Goal: Transaction & Acquisition: Download file/media

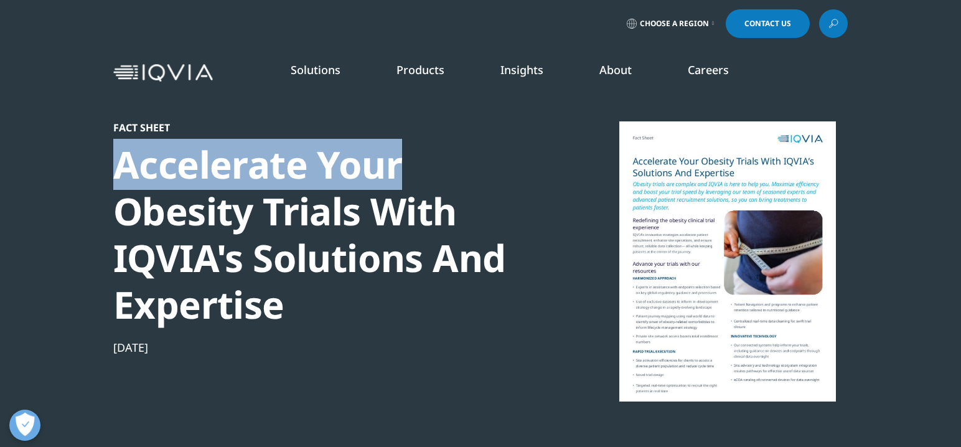
drag, startPoint x: 94, startPoint y: 164, endPoint x: 413, endPoint y: 164, distance: 318.6
click at [413, 164] on section "Fact Sheet Accelerate Your Obesity Trials With IQVIA's Solutions And Expertise …" at bounding box center [480, 256] width 961 height 512
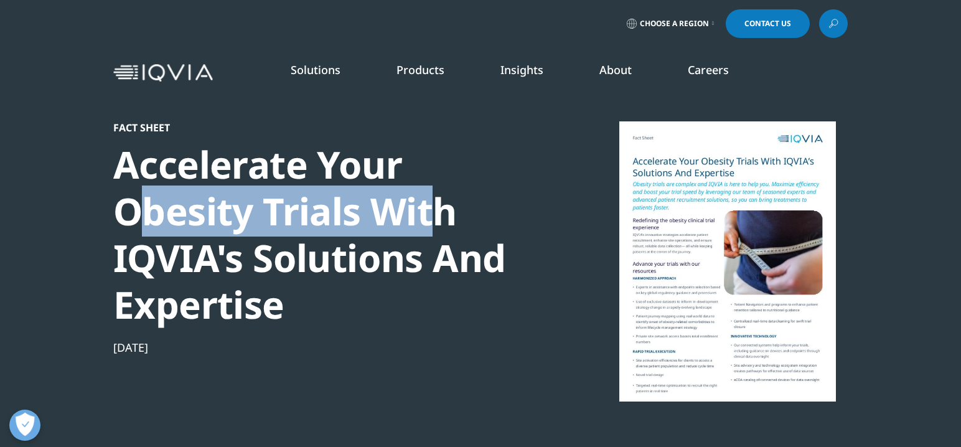
drag, startPoint x: 134, startPoint y: 214, endPoint x: 428, endPoint y: 211, distance: 294.4
click at [428, 211] on div "Accelerate Your Obesity Trials With IQVIA's Solutions And Expertise" at bounding box center [326, 234] width 427 height 187
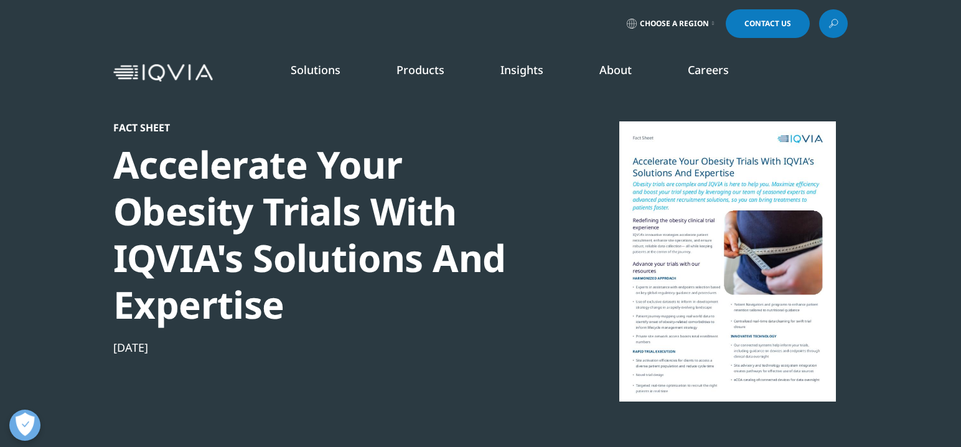
click at [502, 211] on div "Accelerate Your Obesity Trials With IQVIA's Solutions And Expertise" at bounding box center [326, 234] width 427 height 187
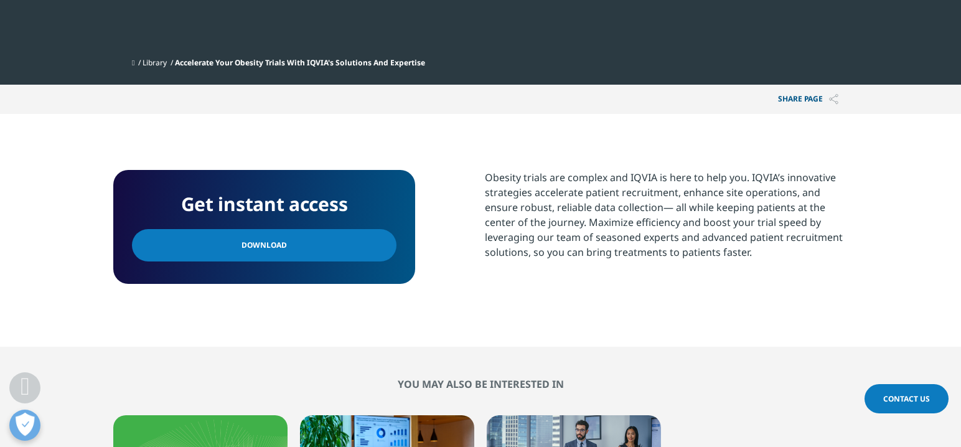
scroll to position [436, 0]
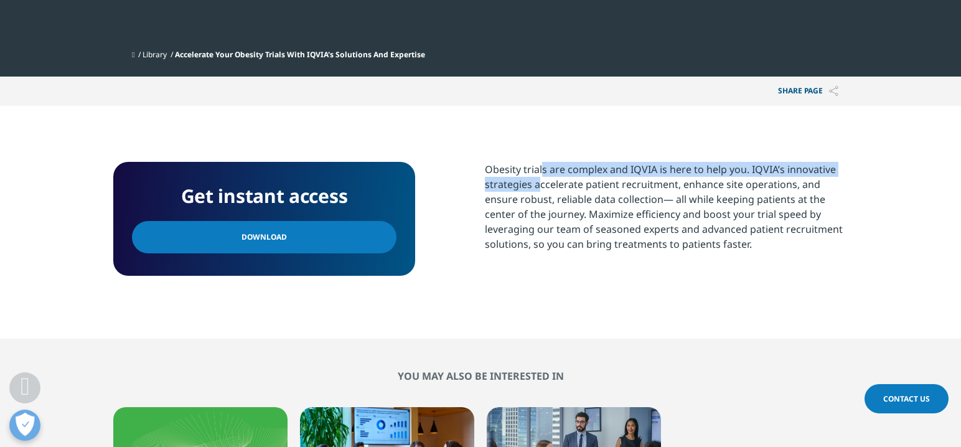
drag, startPoint x: 484, startPoint y: 168, endPoint x: 839, endPoint y: 167, distance: 354.7
click at [839, 167] on div "Get instant access Download Obesity trials are complex and [GEOGRAPHIC_DATA] is…" at bounding box center [480, 222] width 734 height 121
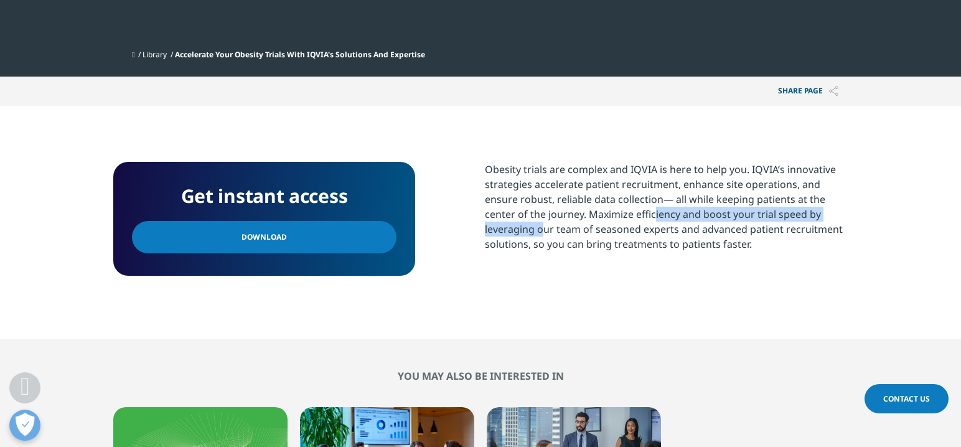
drag, startPoint x: 596, startPoint y: 212, endPoint x: 835, endPoint y: 212, distance: 239.6
click at [835, 212] on div "Obesity trials are complex and IQVIA is here to help you. IQVIA’s innovative st…" at bounding box center [666, 207] width 363 height 90
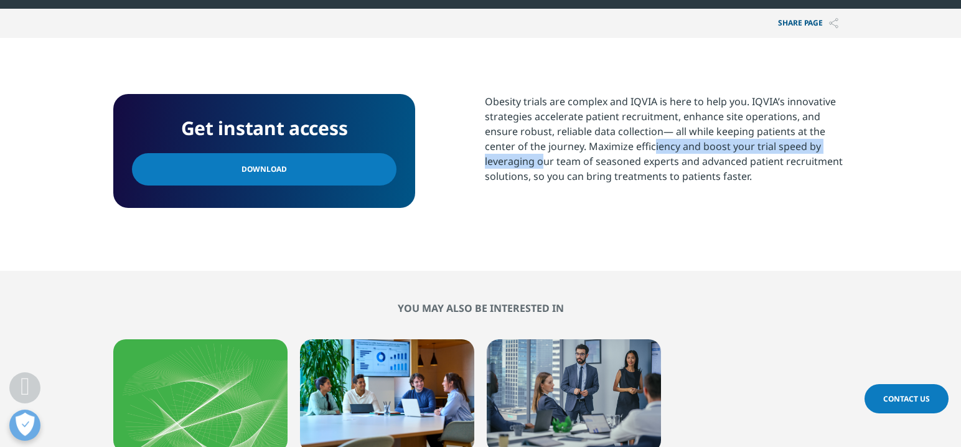
scroll to position [498, 0]
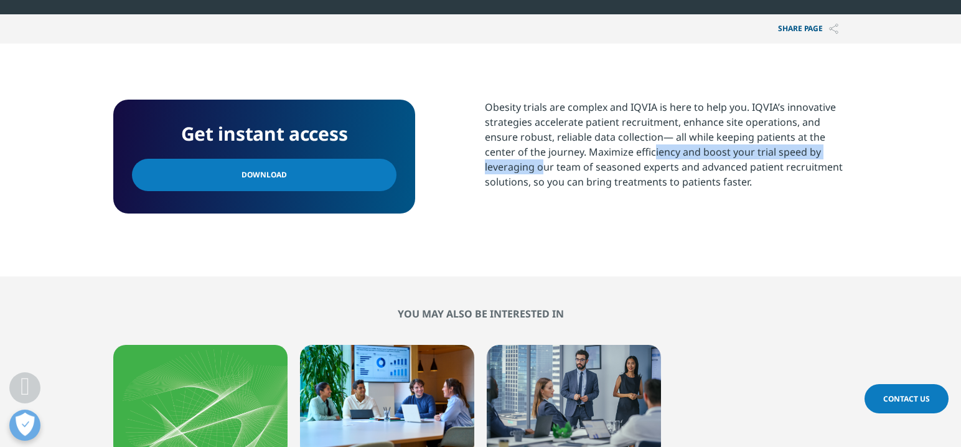
click at [253, 184] on link "Download" at bounding box center [264, 175] width 264 height 32
